Goal: Find specific page/section: Find specific page/section

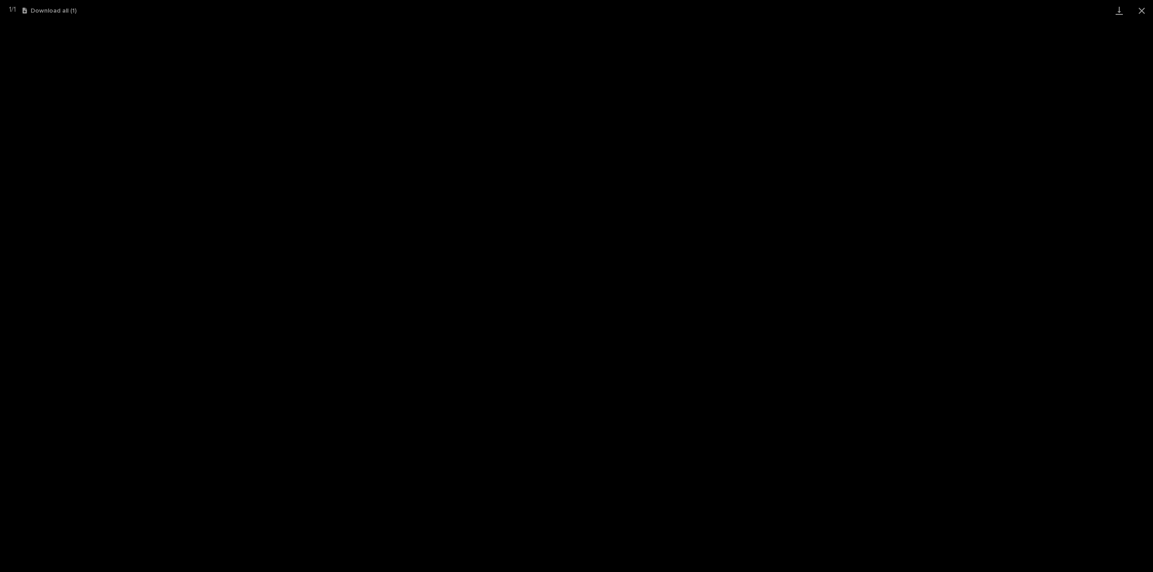
scroll to position [585, 0]
click at [1139, 10] on button "Close gallery" at bounding box center [1141, 10] width 23 height 21
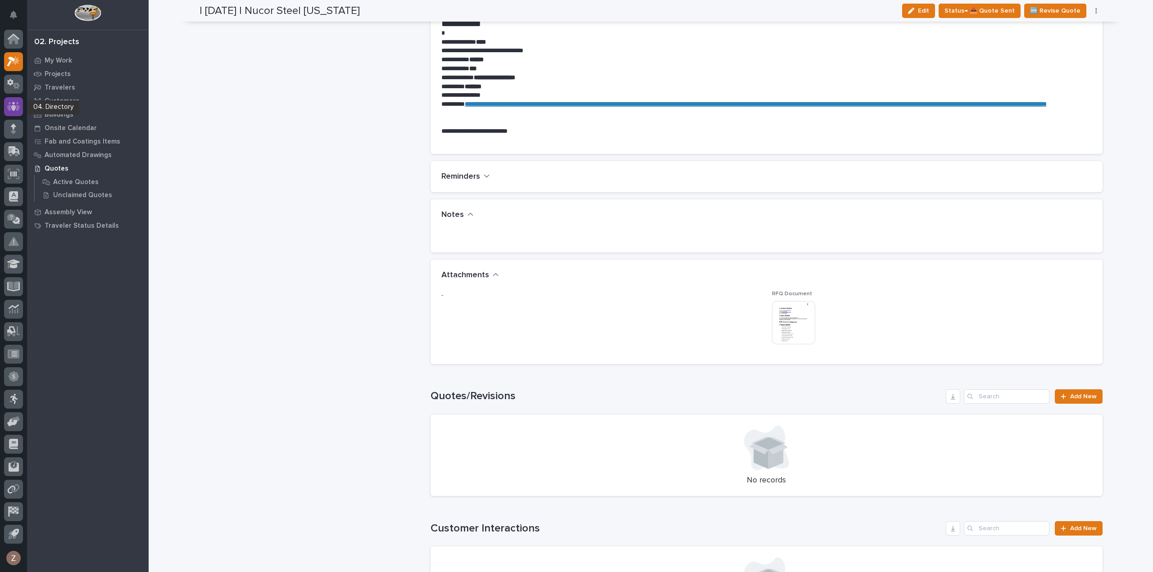
click at [12, 108] on icon at bounding box center [13, 106] width 5 height 9
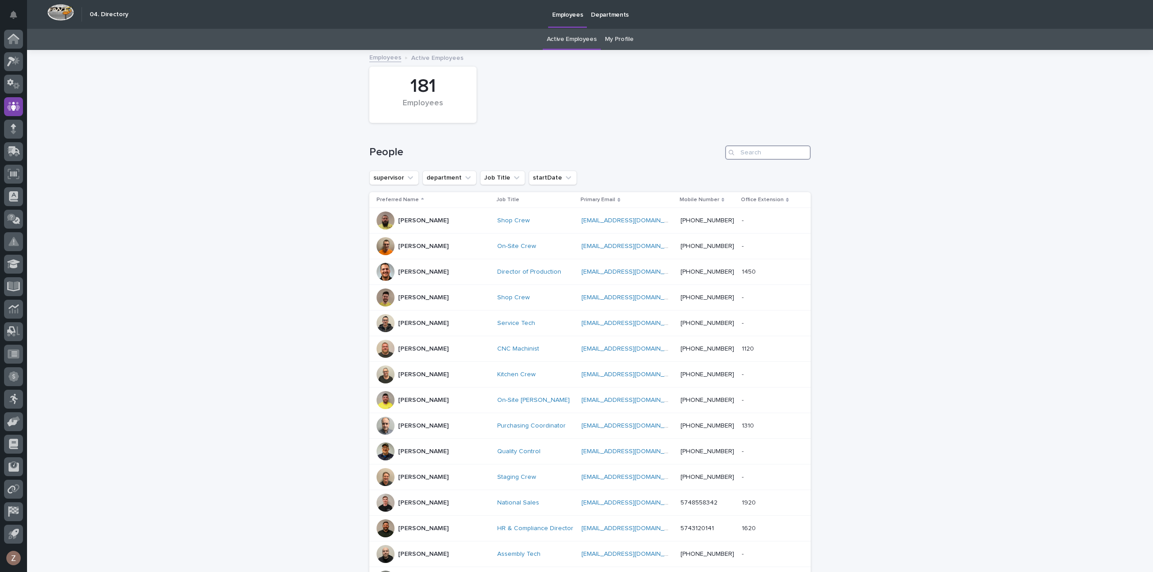
click at [761, 152] on input "Search" at bounding box center [768, 152] width 86 height 14
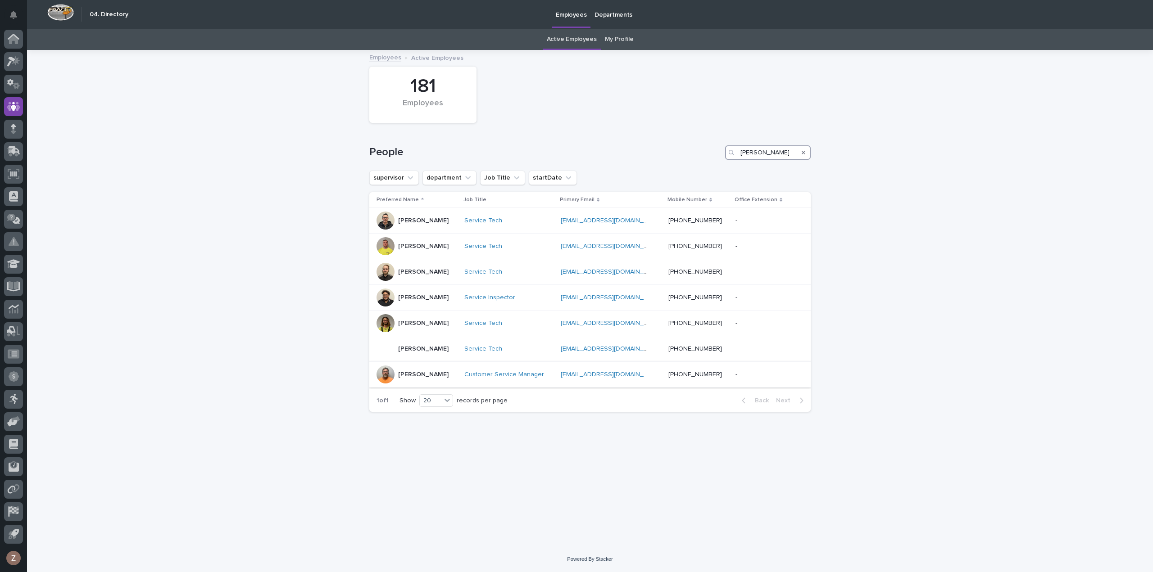
type input "[PERSON_NAME]"
click at [457, 376] on div "[PERSON_NAME]" at bounding box center [416, 375] width 81 height 18
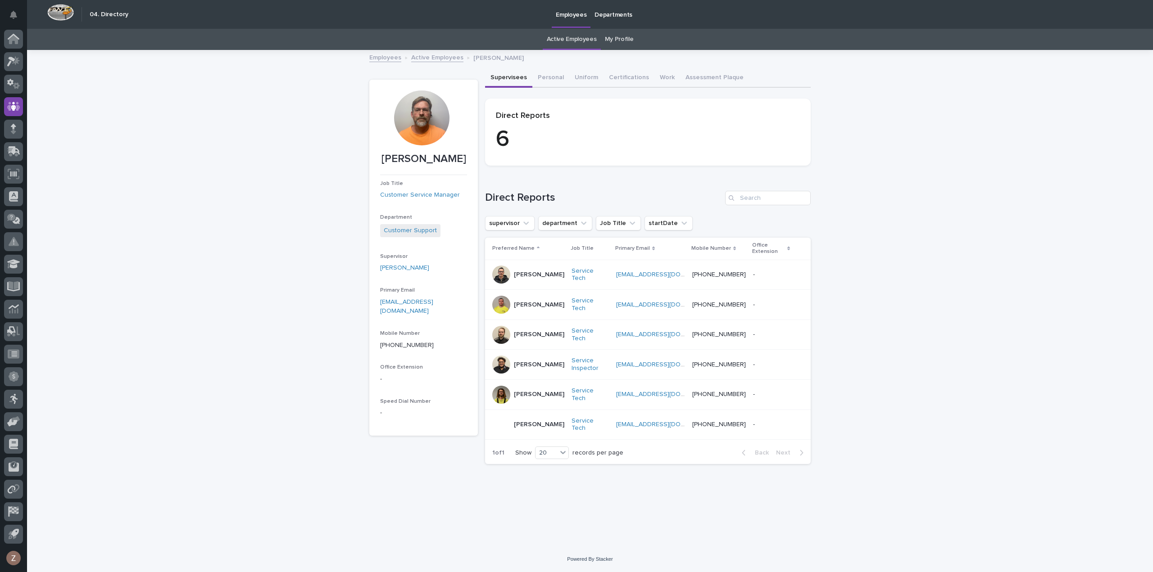
click at [422, 116] on div at bounding box center [421, 118] width 55 height 55
click at [499, 326] on div at bounding box center [501, 335] width 18 height 18
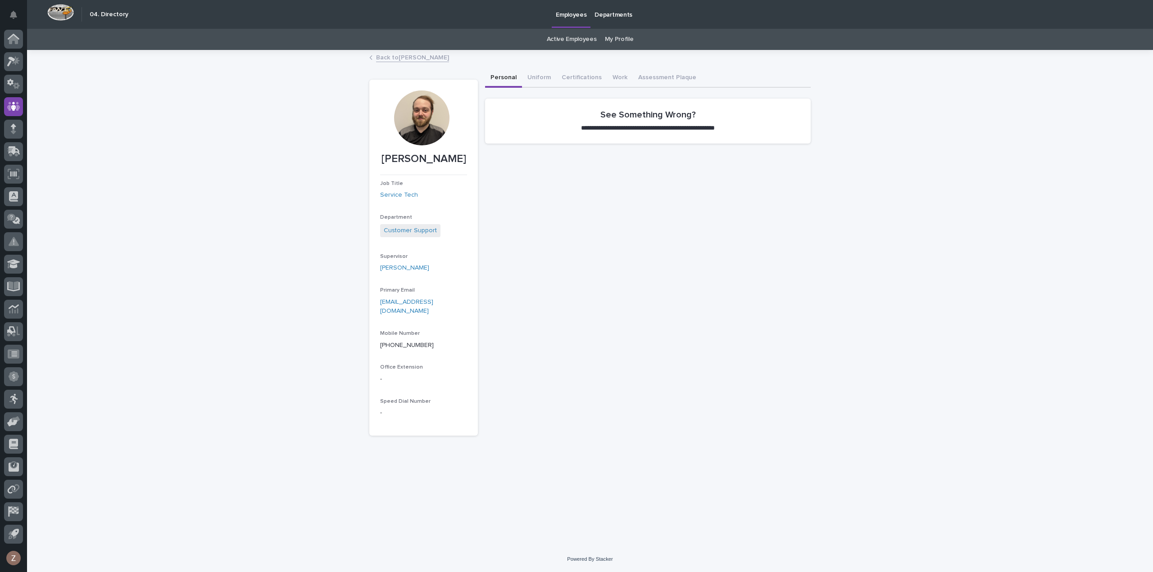
click at [433, 124] on div at bounding box center [421, 118] width 55 height 55
